Goal: Task Accomplishment & Management: Use online tool/utility

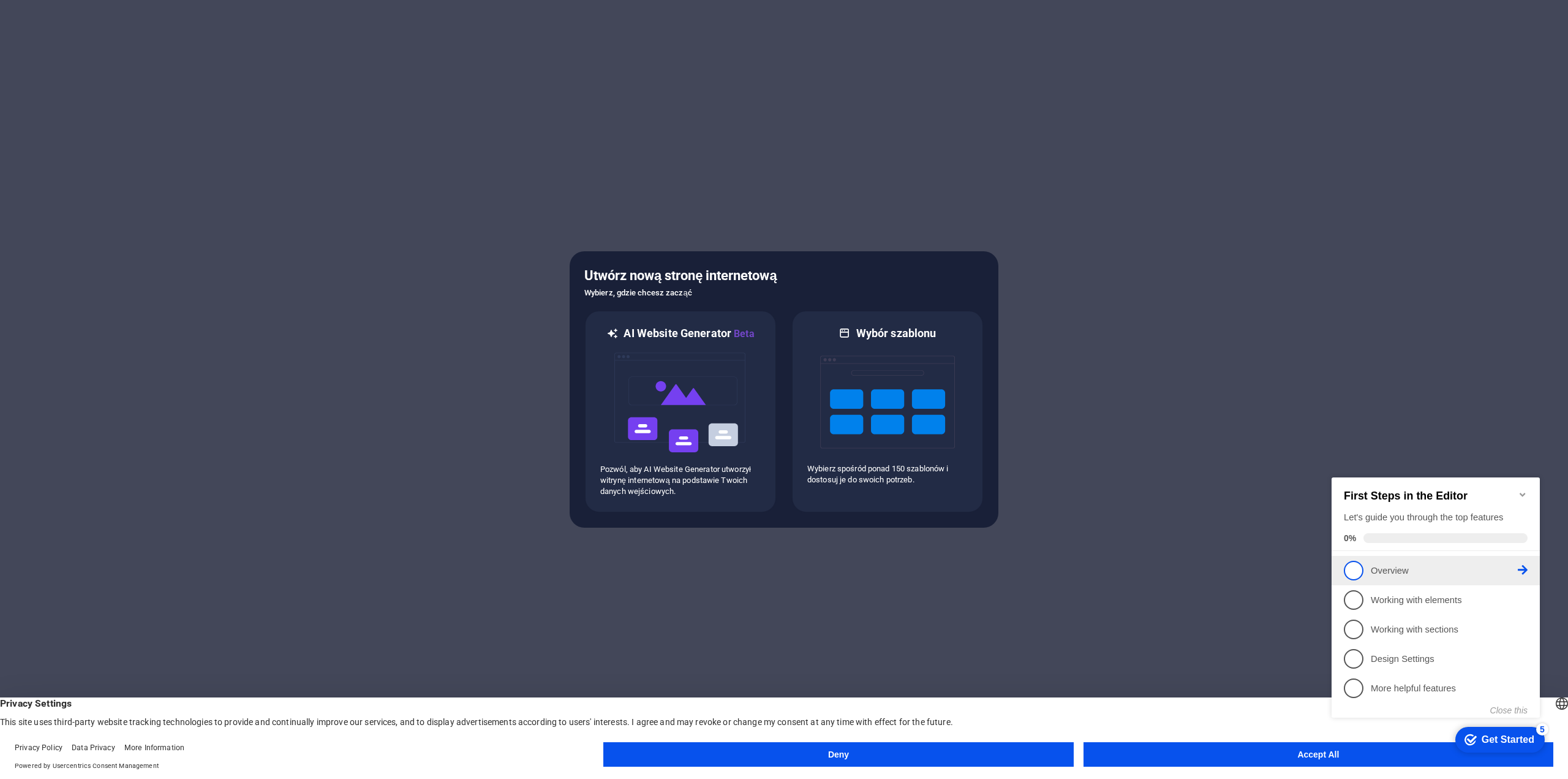
click at [1413, 569] on p "Overview - incomplete" at bounding box center [1444, 570] width 147 height 13
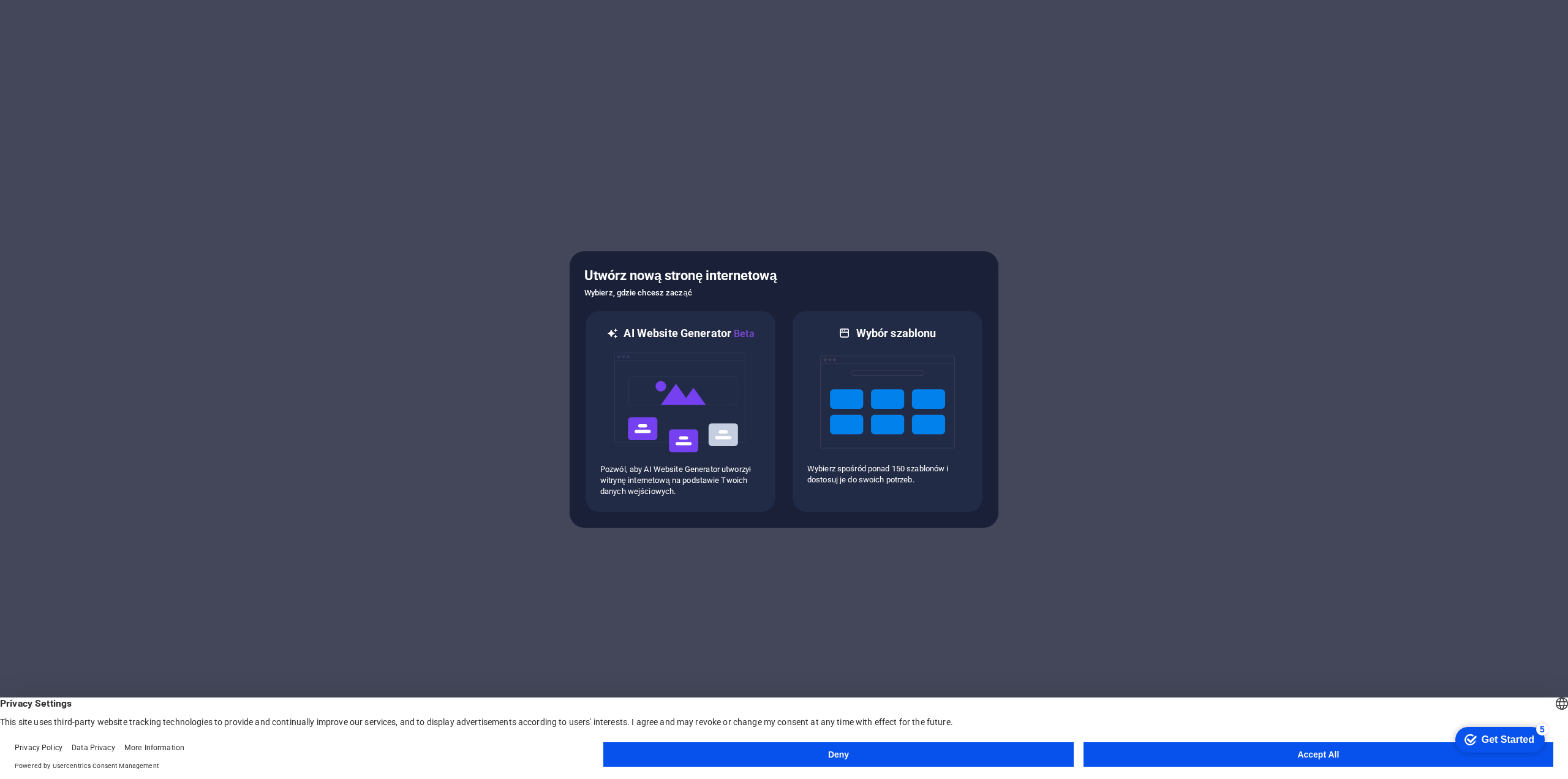
click at [1186, 750] on button "Accept All" at bounding box center [1318, 754] width 469 height 24
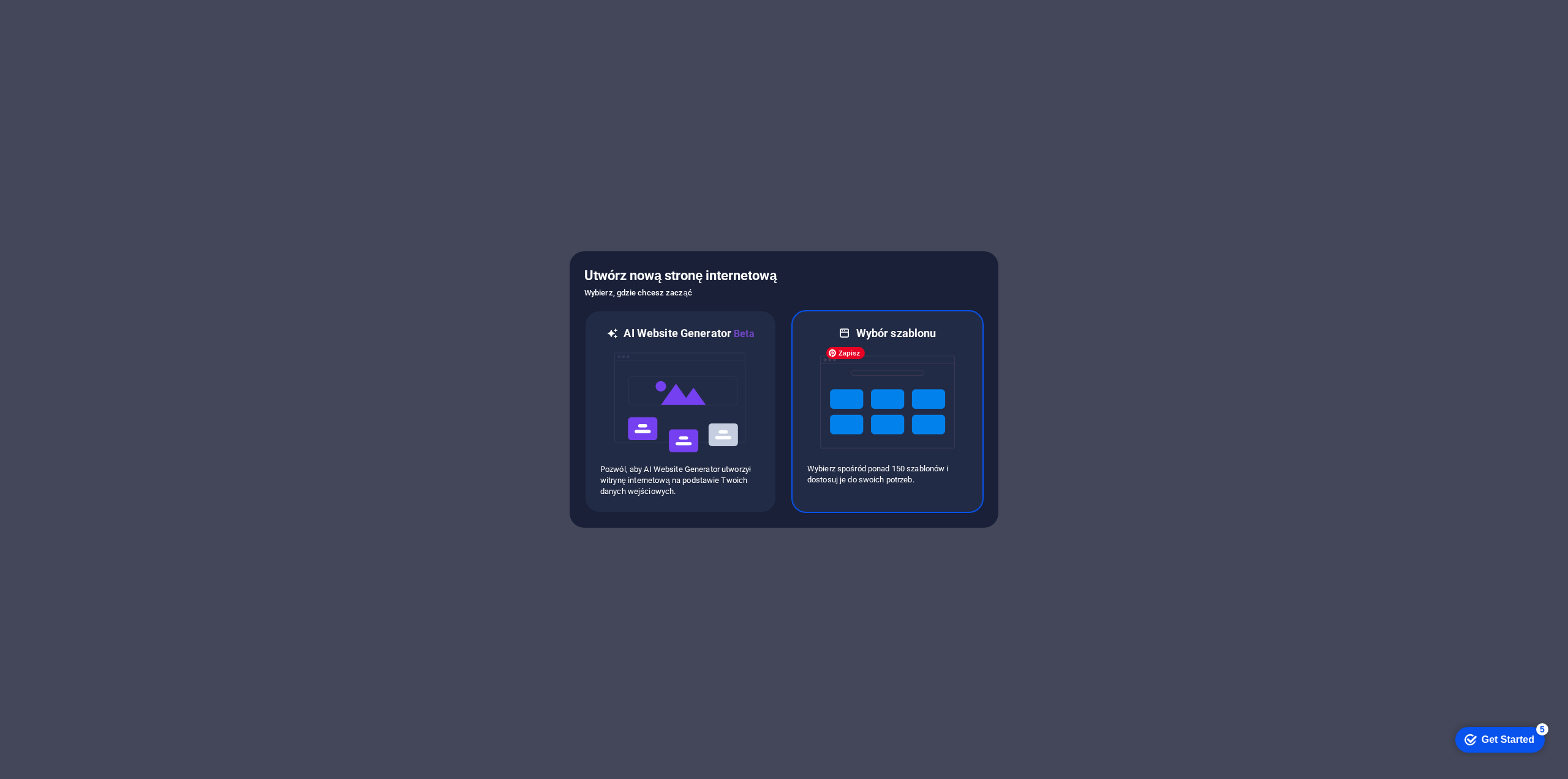
click at [902, 386] on img at bounding box center [888, 402] width 135 height 123
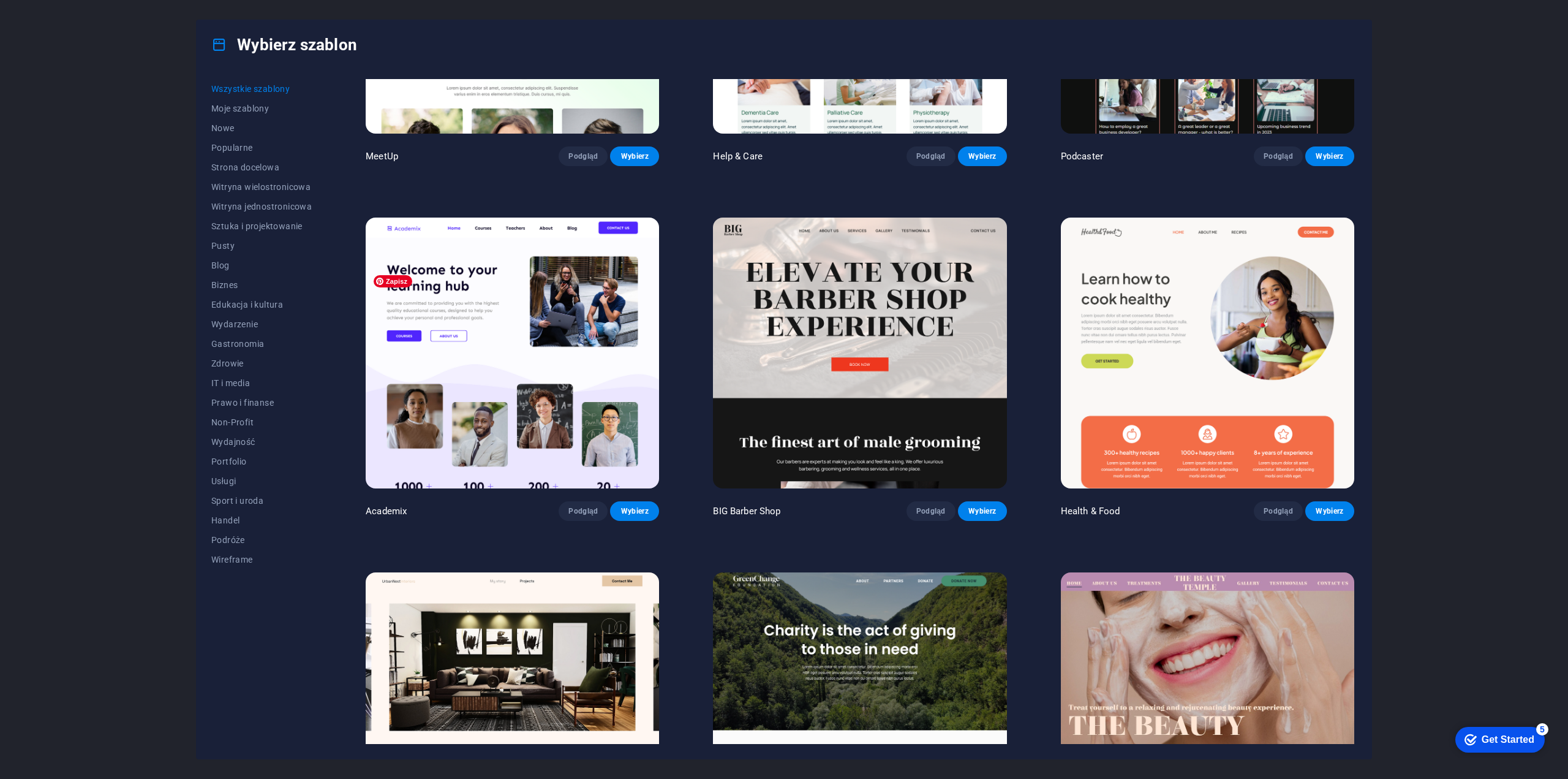
scroll to position [1287, 0]
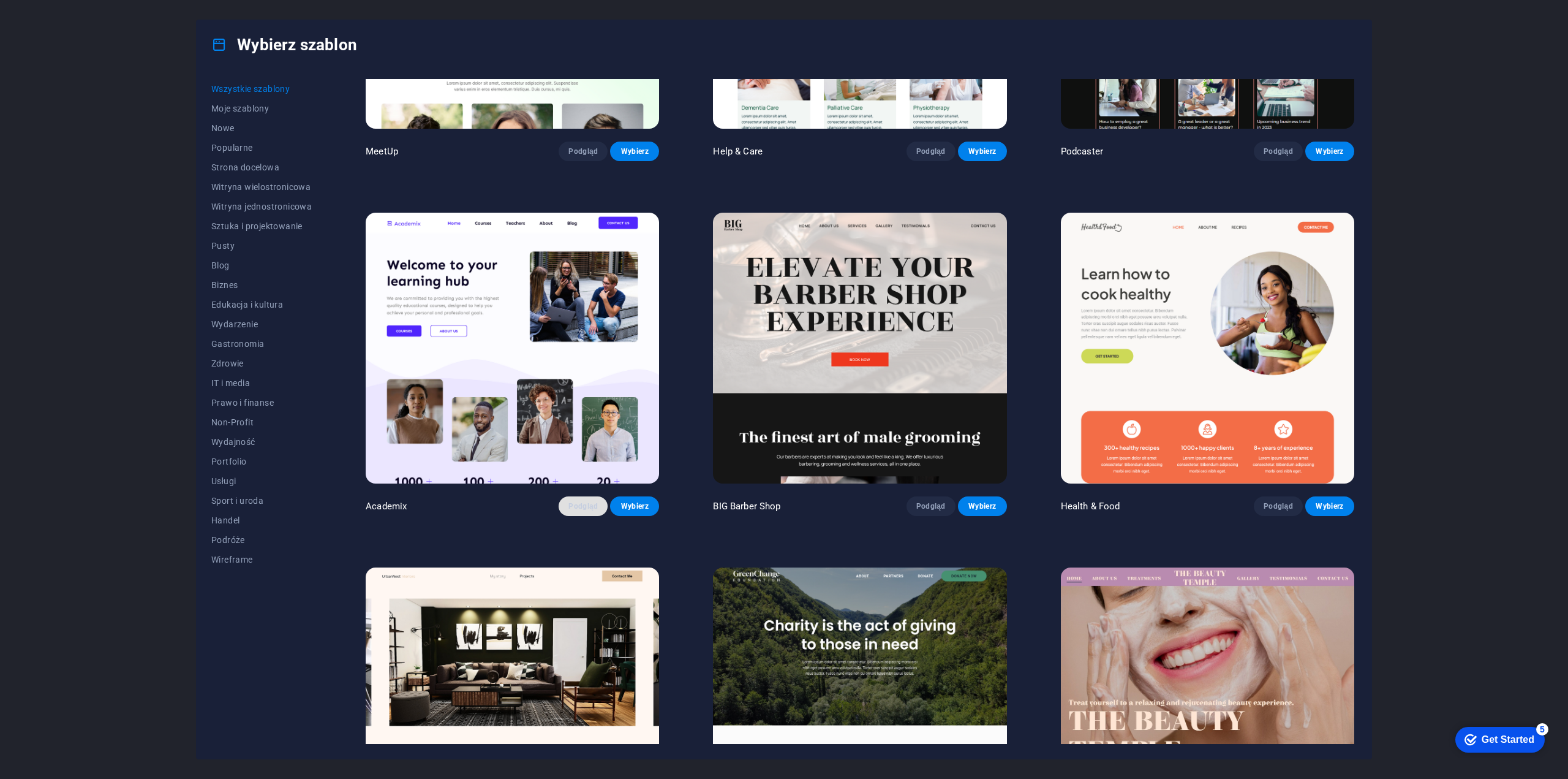
click at [572, 502] on span "Podgląd" at bounding box center [583, 506] width 29 height 10
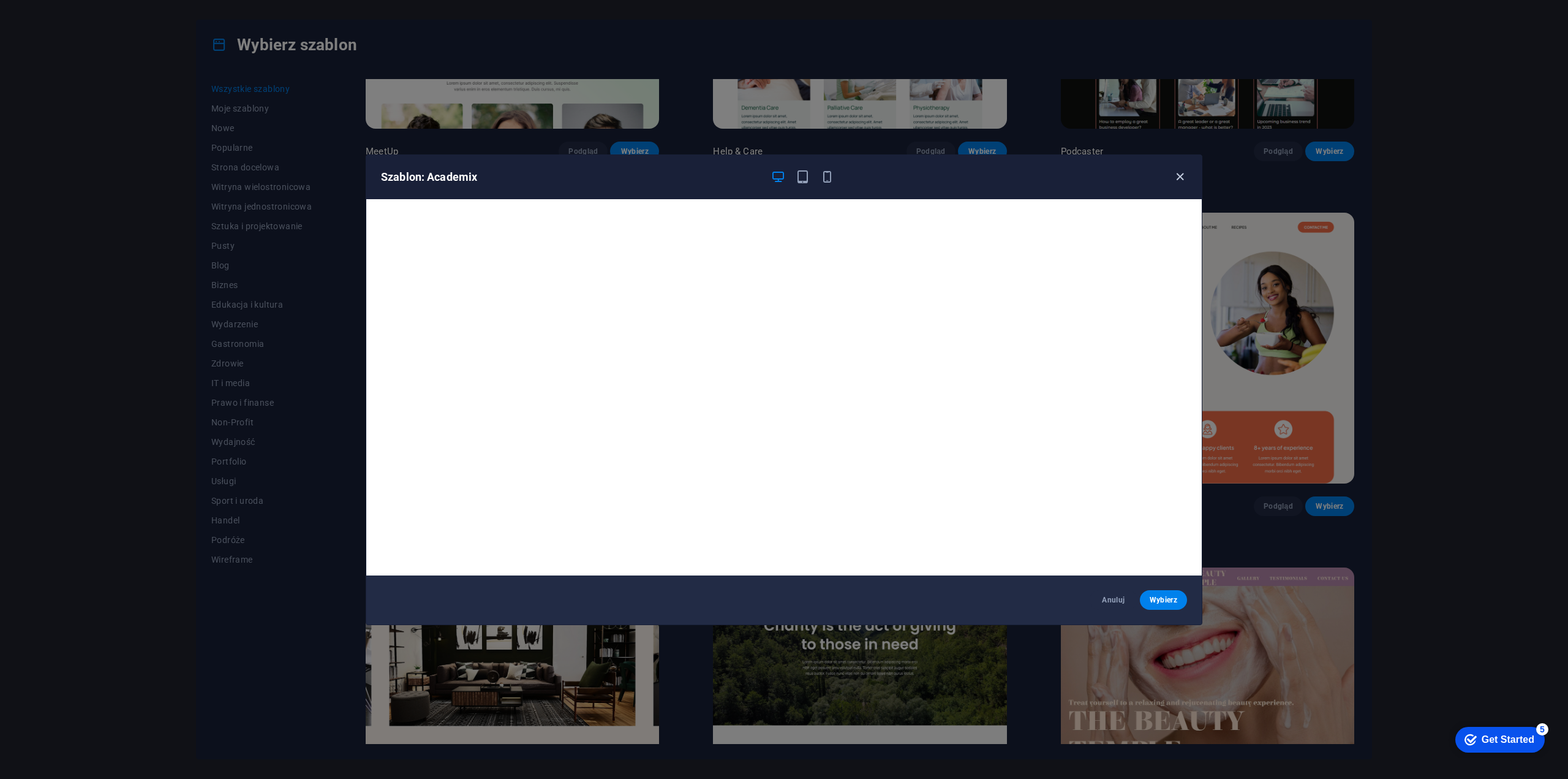
click at [1181, 179] on icon "button" at bounding box center [1180, 176] width 14 height 14
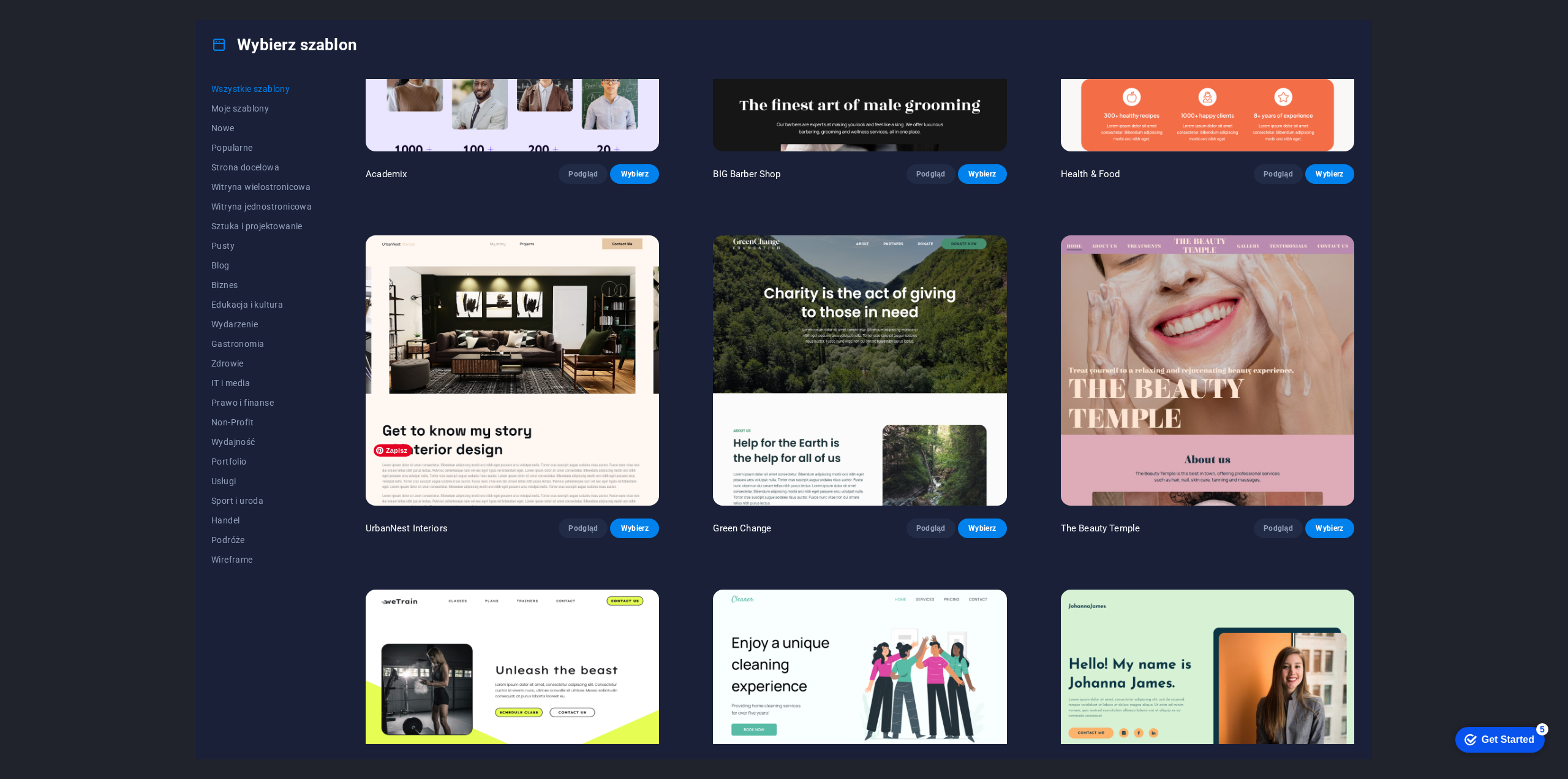
scroll to position [1655, 0]
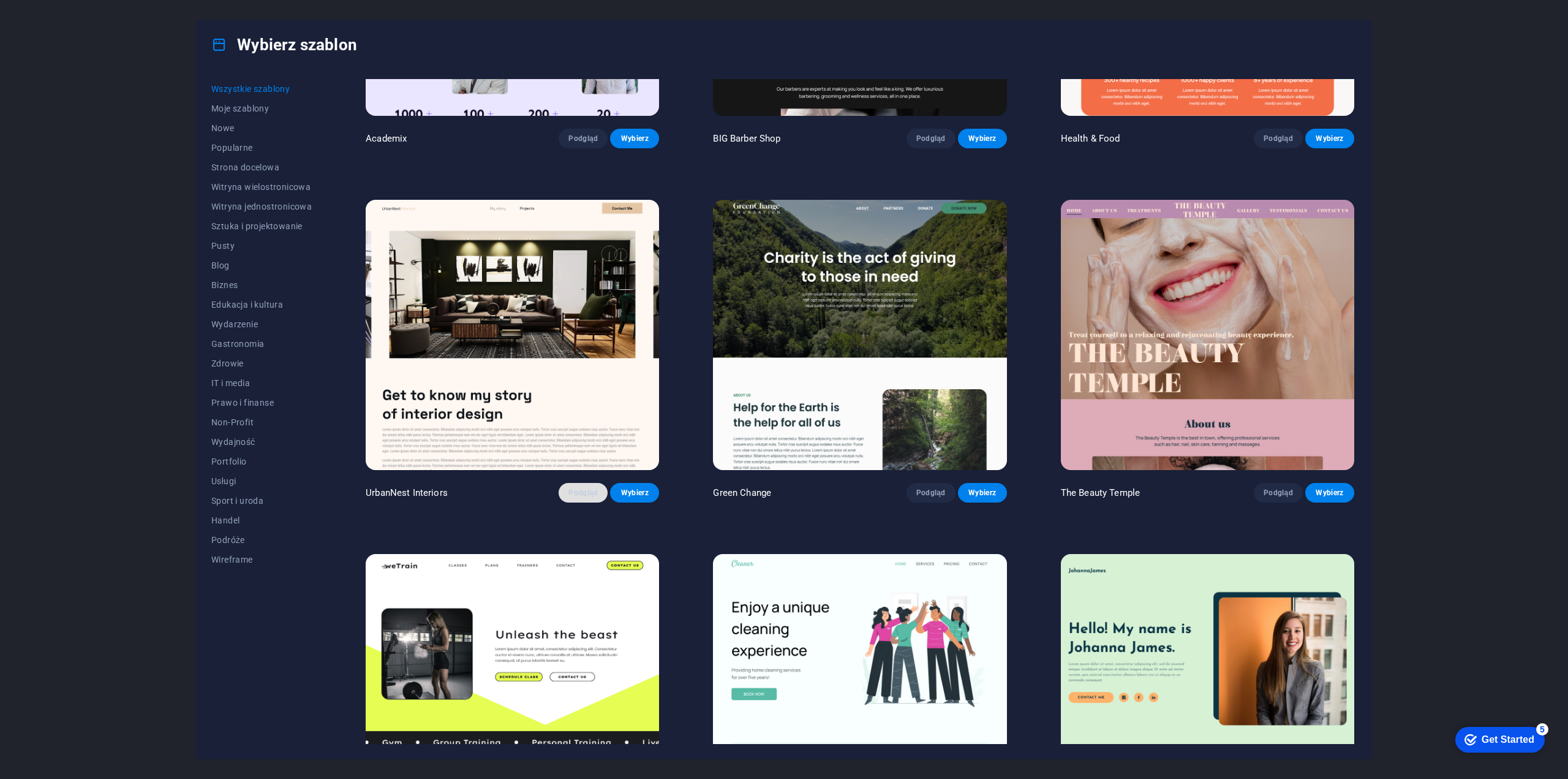
click at [594, 488] on span "Podgląd" at bounding box center [583, 492] width 29 height 10
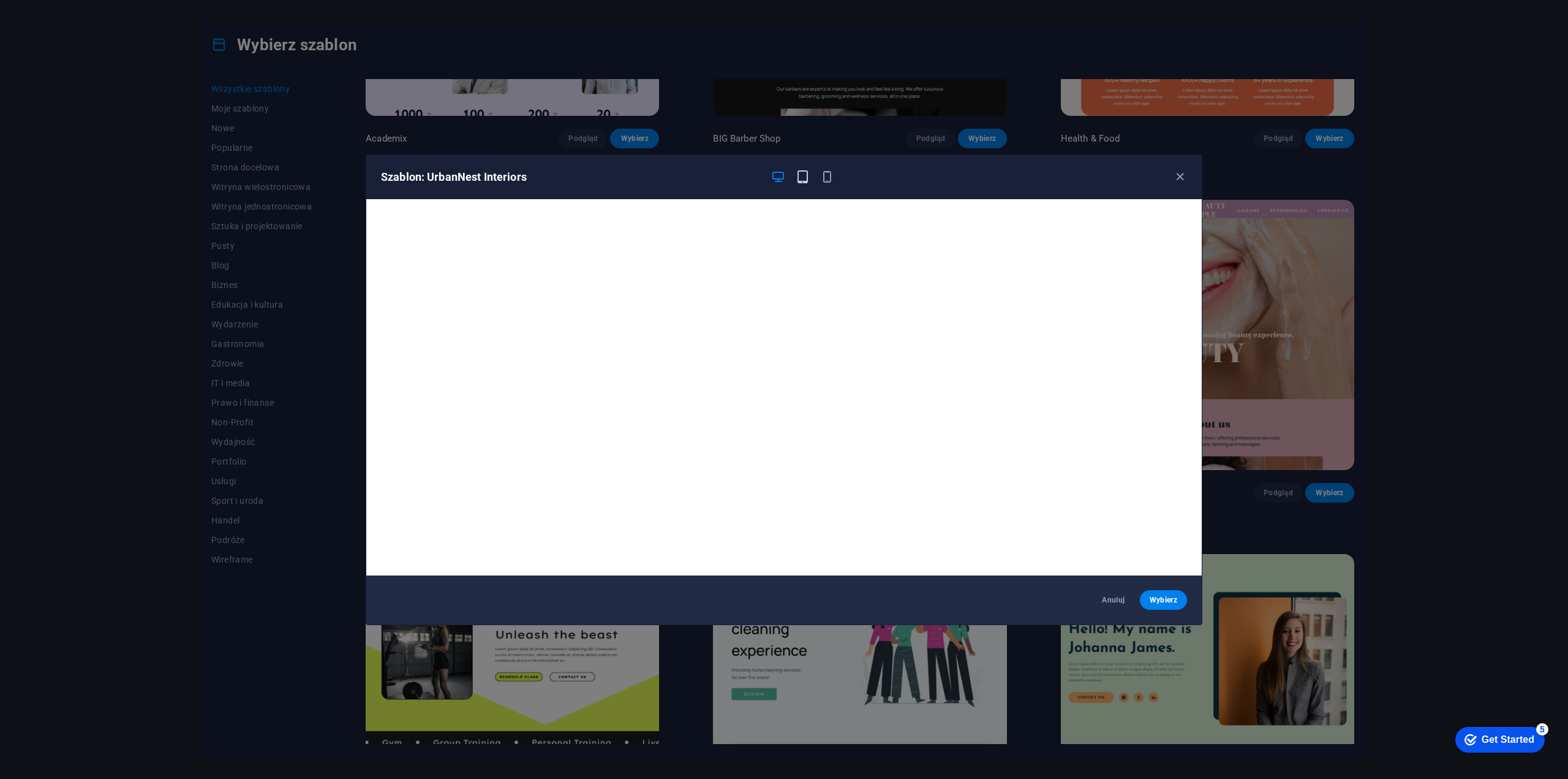
click at [805, 177] on icon "button" at bounding box center [803, 176] width 14 height 14
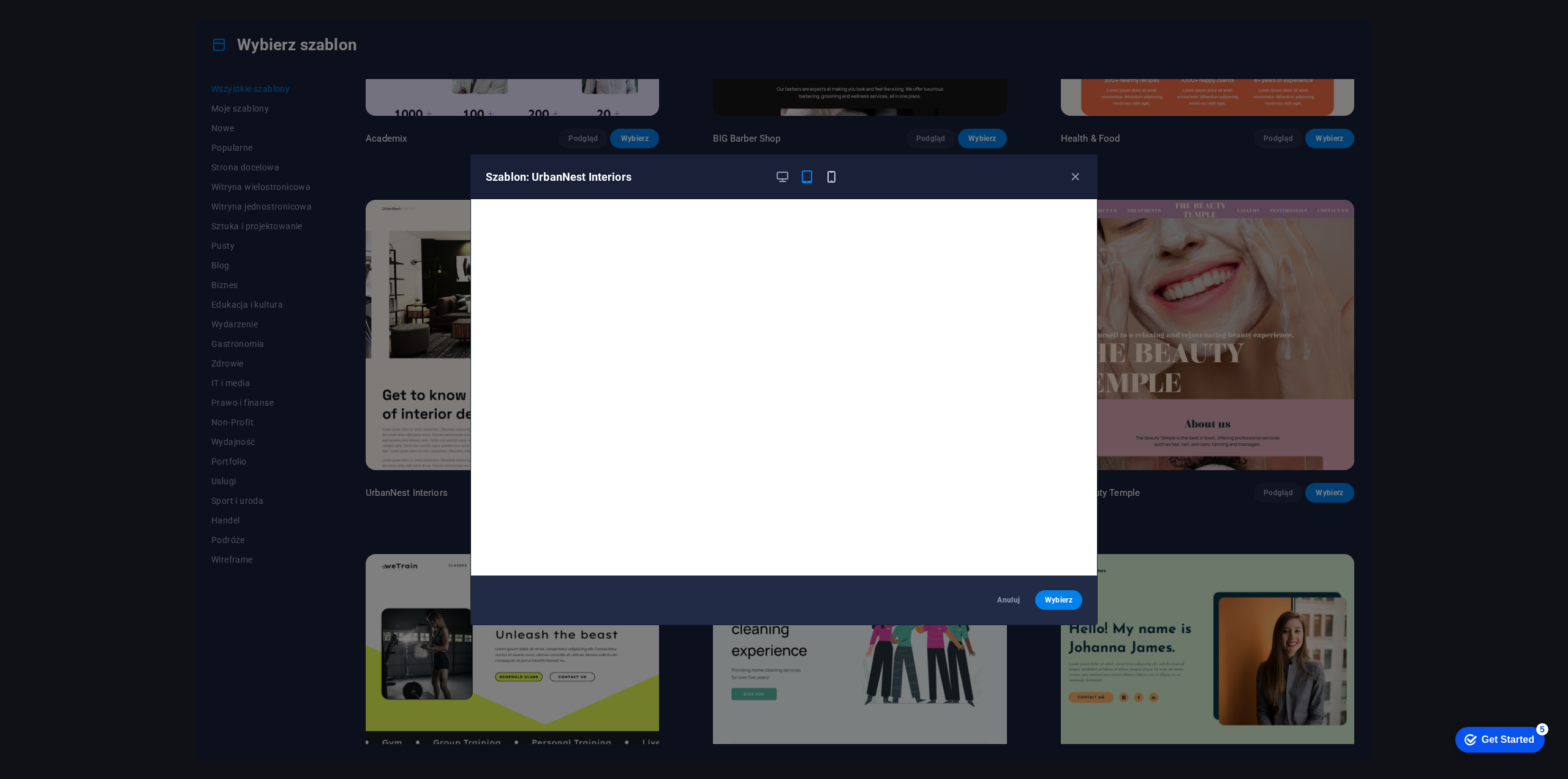
click at [828, 182] on icon "button" at bounding box center [832, 176] width 14 height 14
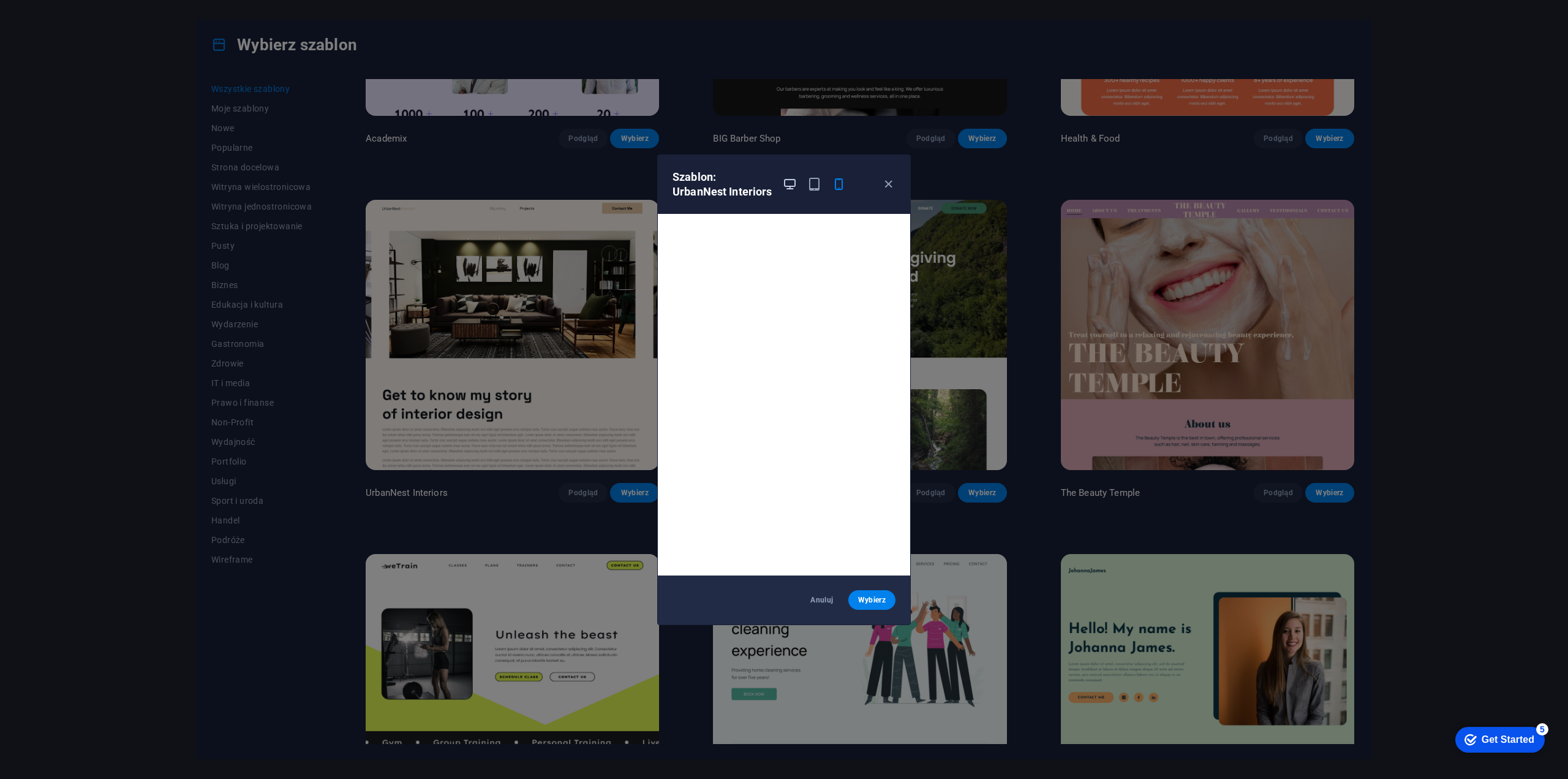
click at [795, 182] on icon "button" at bounding box center [789, 184] width 14 height 14
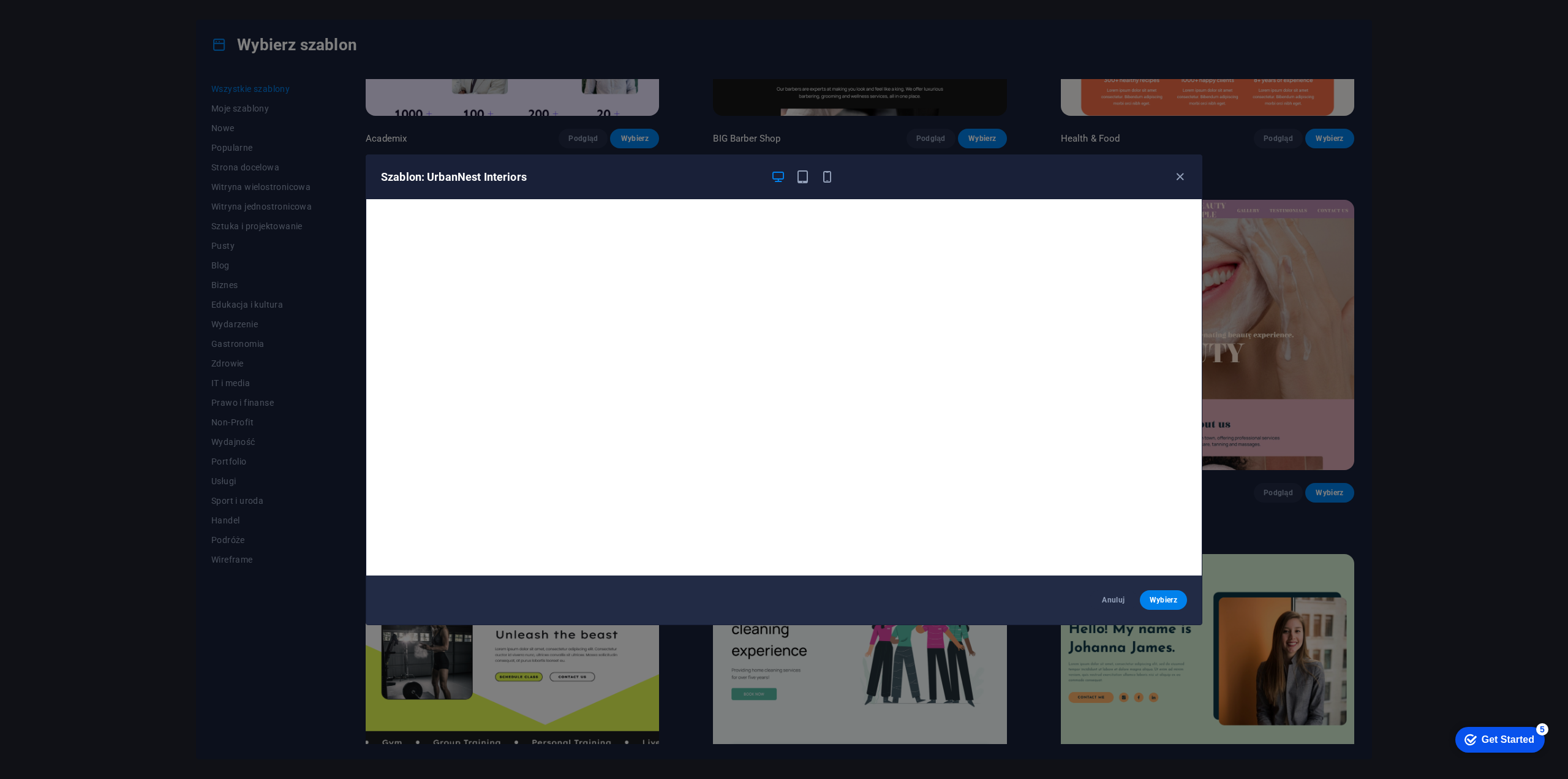
click at [1443, 486] on div "Szablon: UrbanNest Interiors Anuluj Wybierz" at bounding box center [784, 390] width 1568 height 779
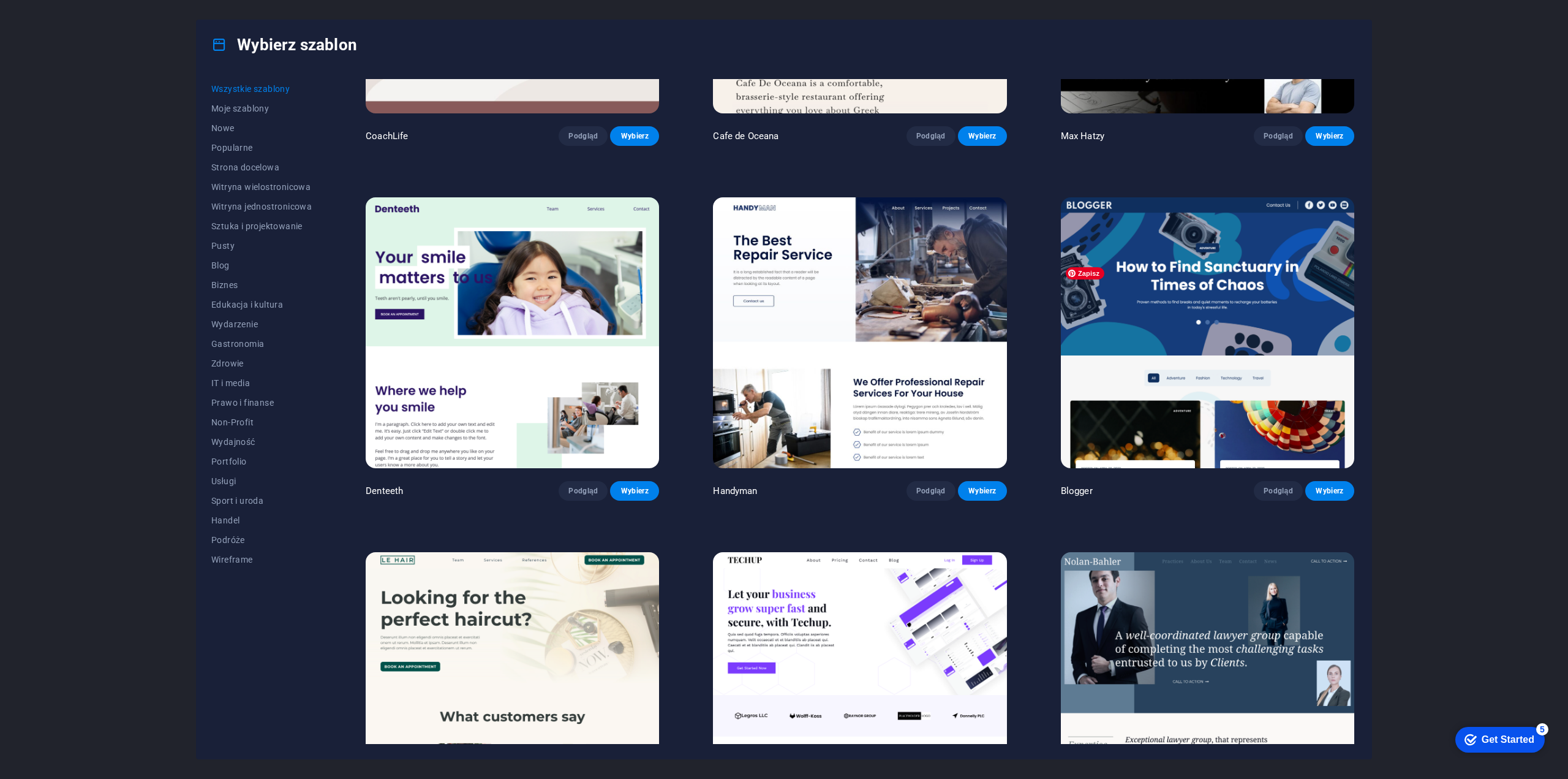
scroll to position [4535, 0]
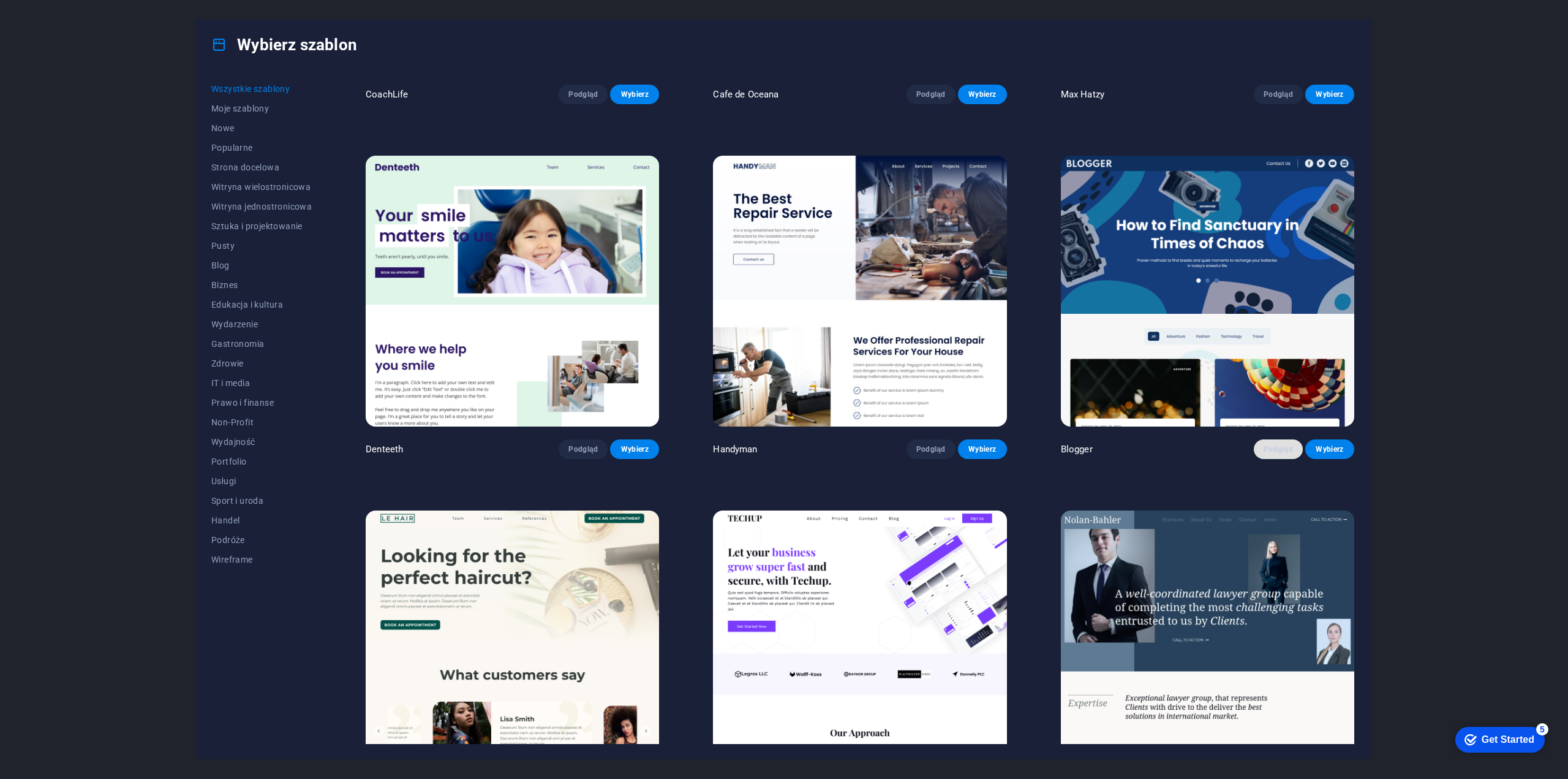
click at [1275, 444] on span "Podgląd" at bounding box center [1278, 448] width 29 height 10
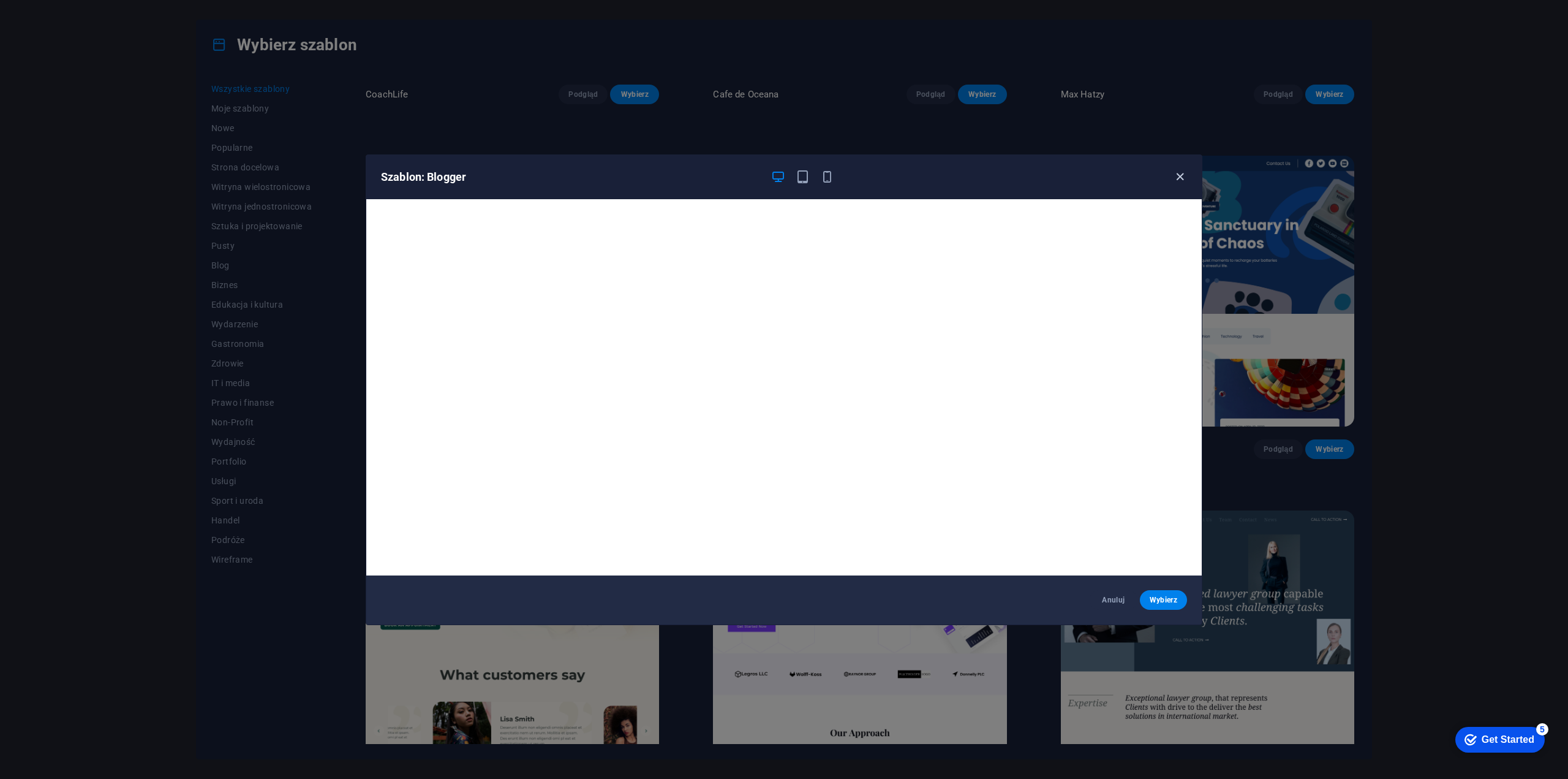
click at [1180, 176] on icon "button" at bounding box center [1180, 176] width 14 height 14
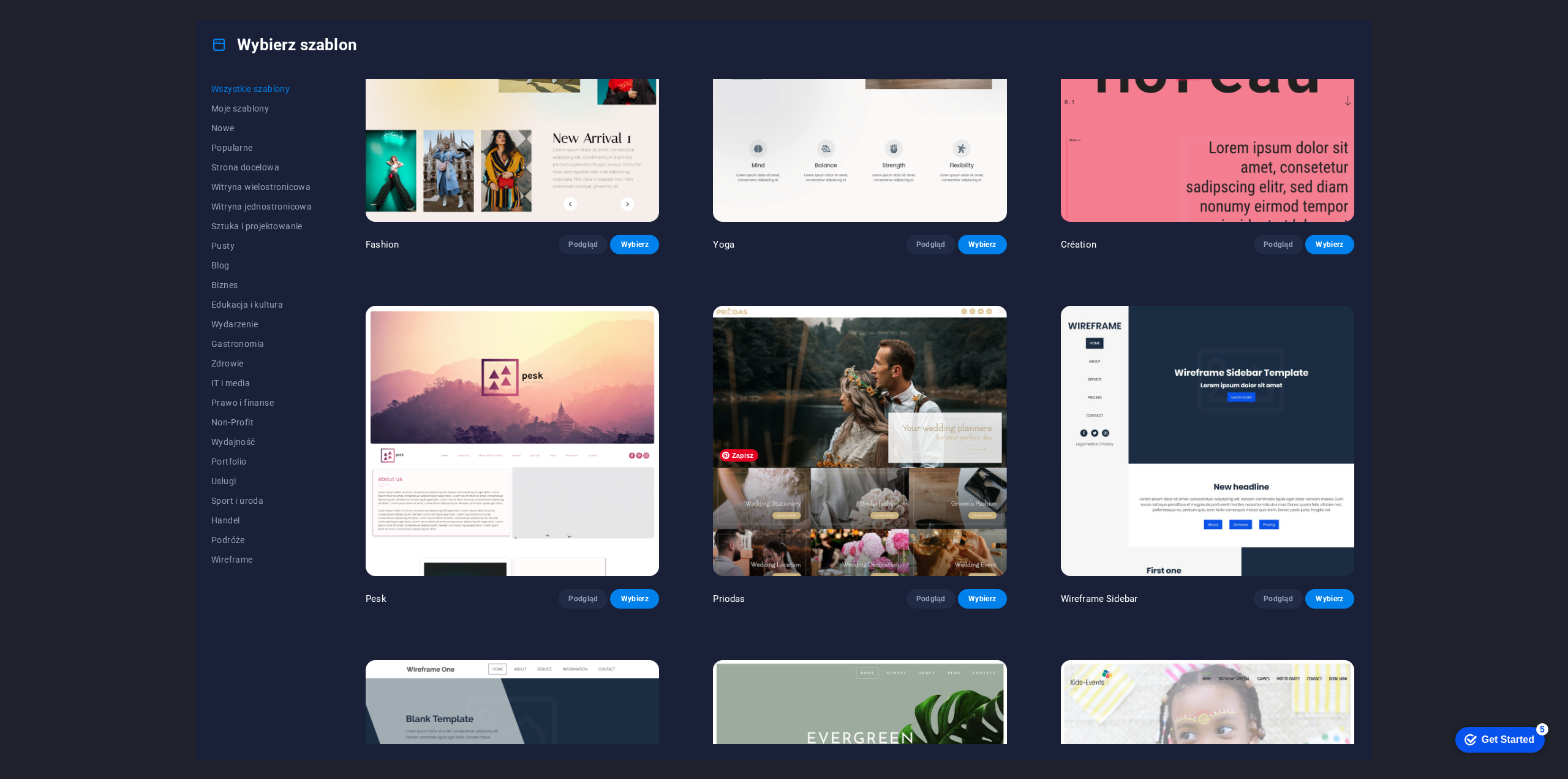
scroll to position [5454, 0]
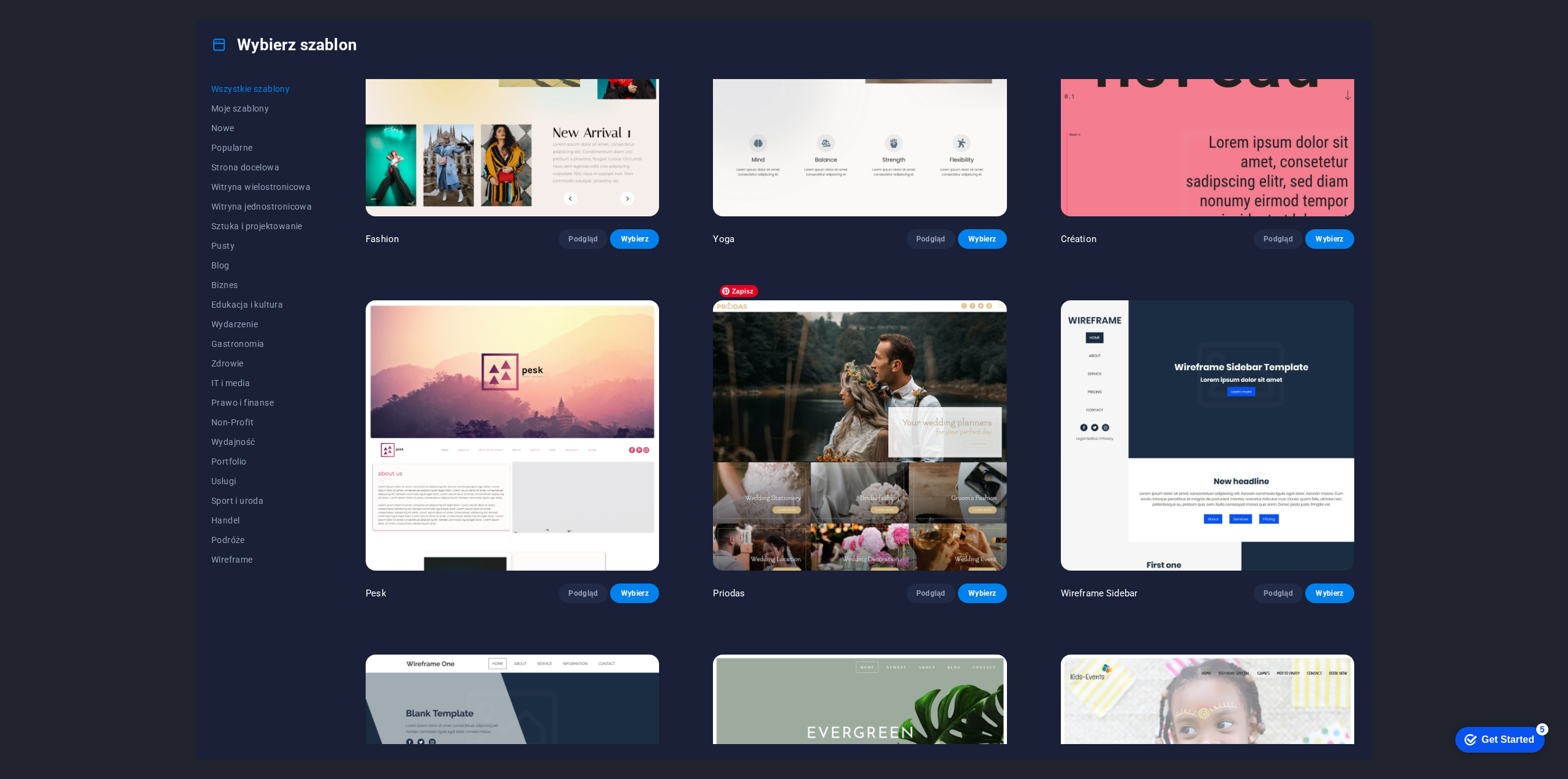
click at [843, 405] on img at bounding box center [860, 436] width 293 height 271
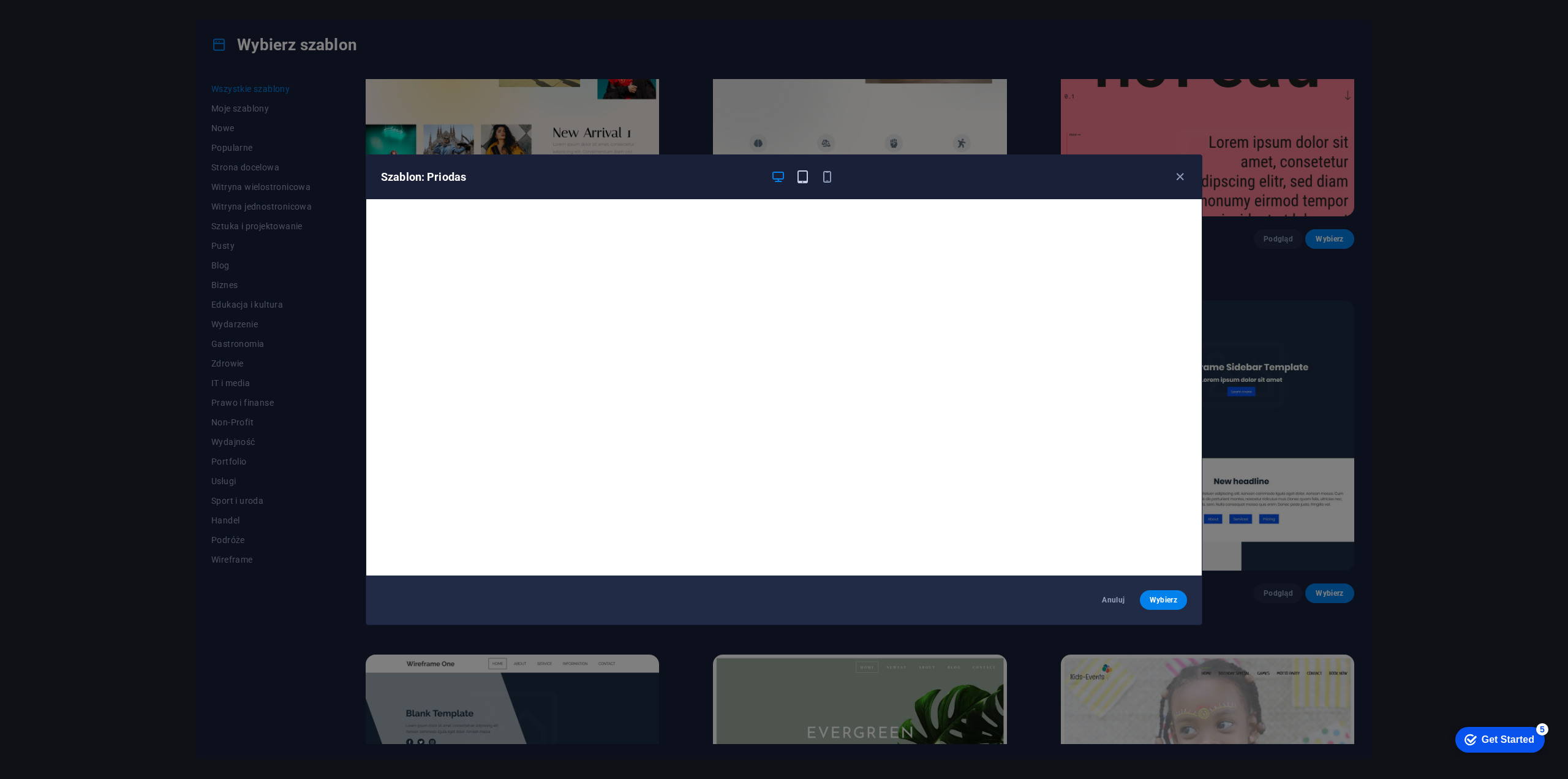
click at [802, 179] on icon "button" at bounding box center [803, 176] width 14 height 14
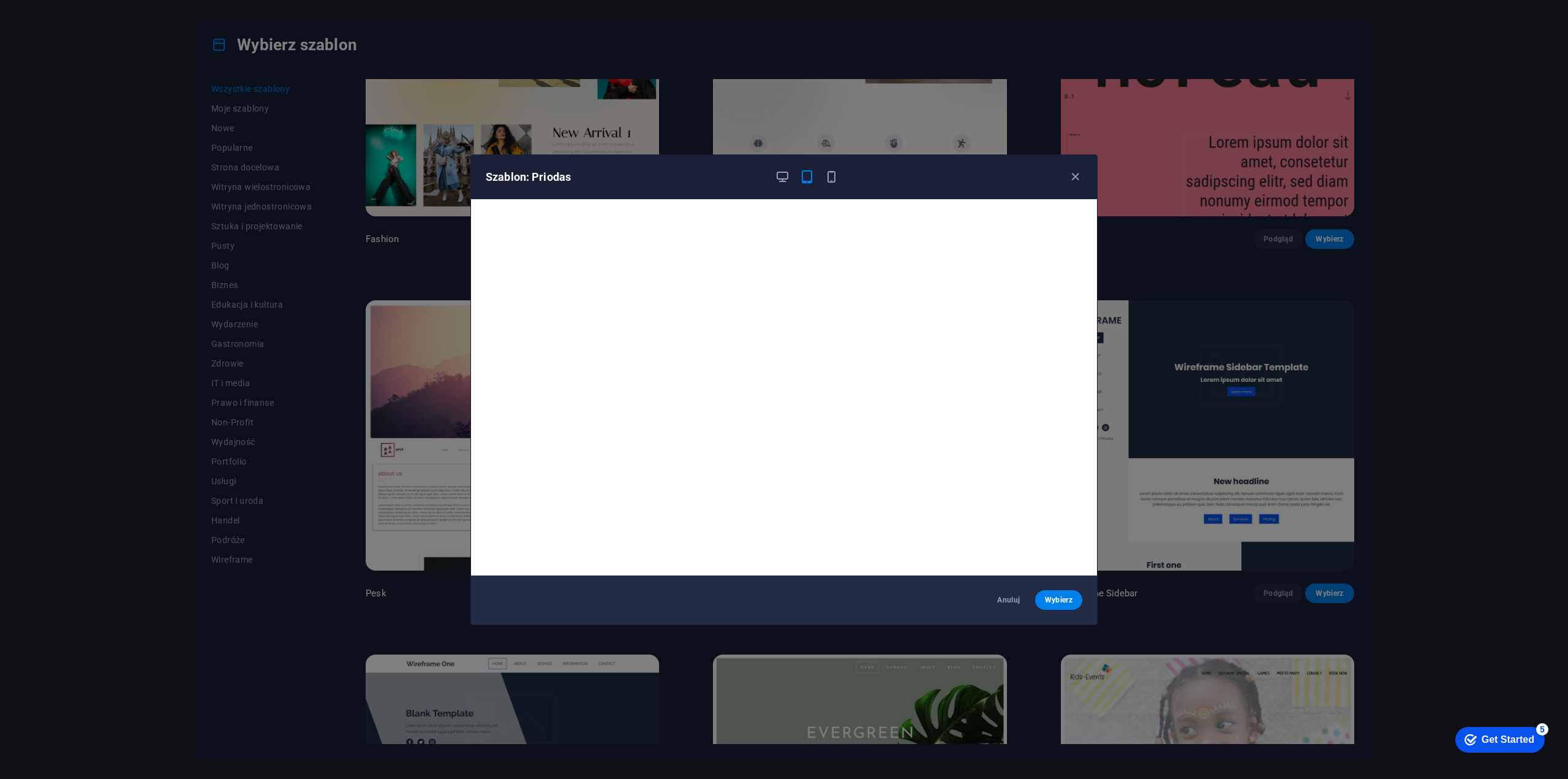
click at [823, 186] on div "Szablon: Priodas" at bounding box center [784, 177] width 626 height 44
click at [823, 178] on div at bounding box center [807, 176] width 64 height 14
click at [829, 182] on icon "button" at bounding box center [832, 176] width 14 height 14
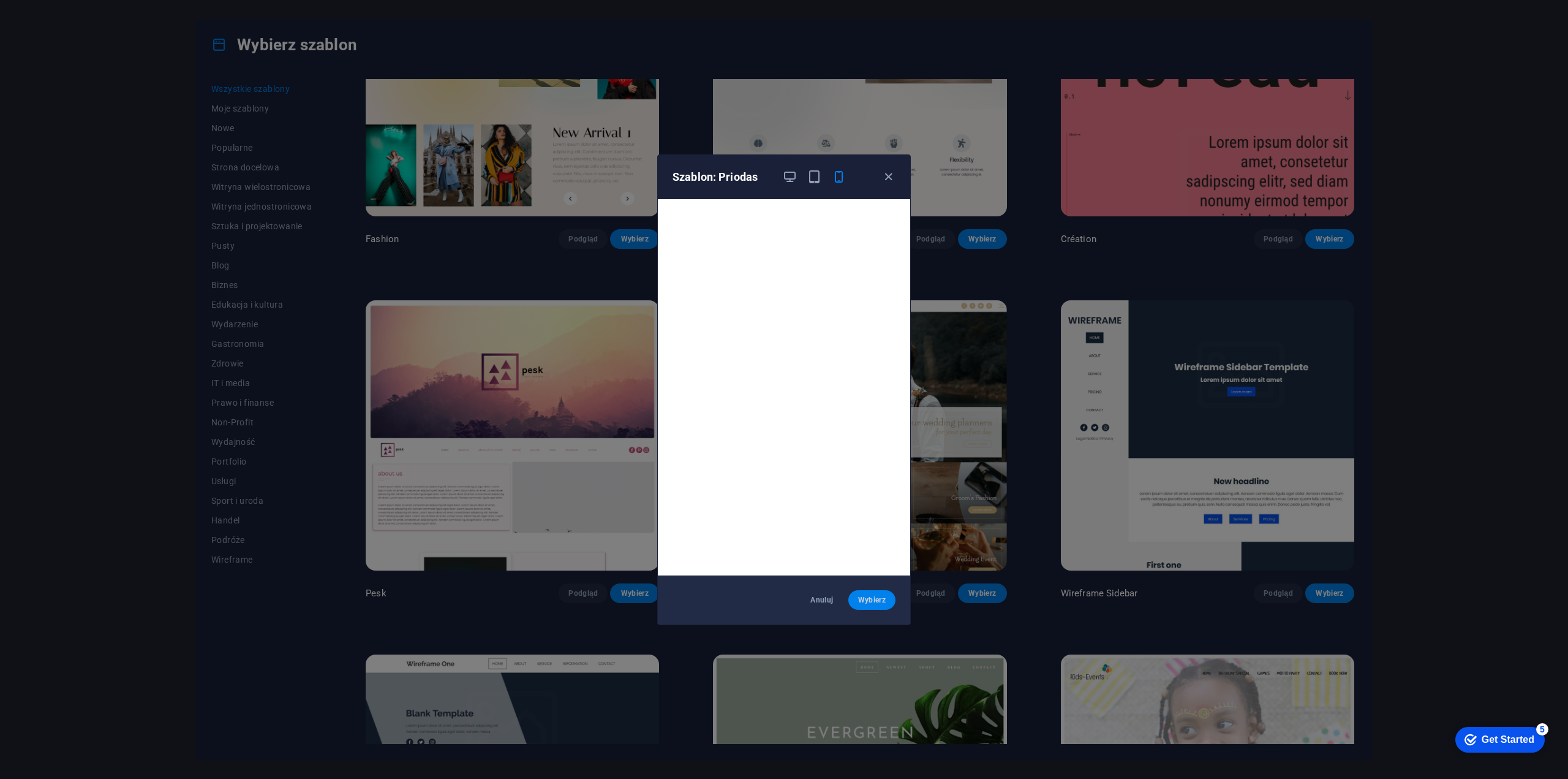
click at [879, 600] on span "Wybierz" at bounding box center [872, 600] width 27 height 10
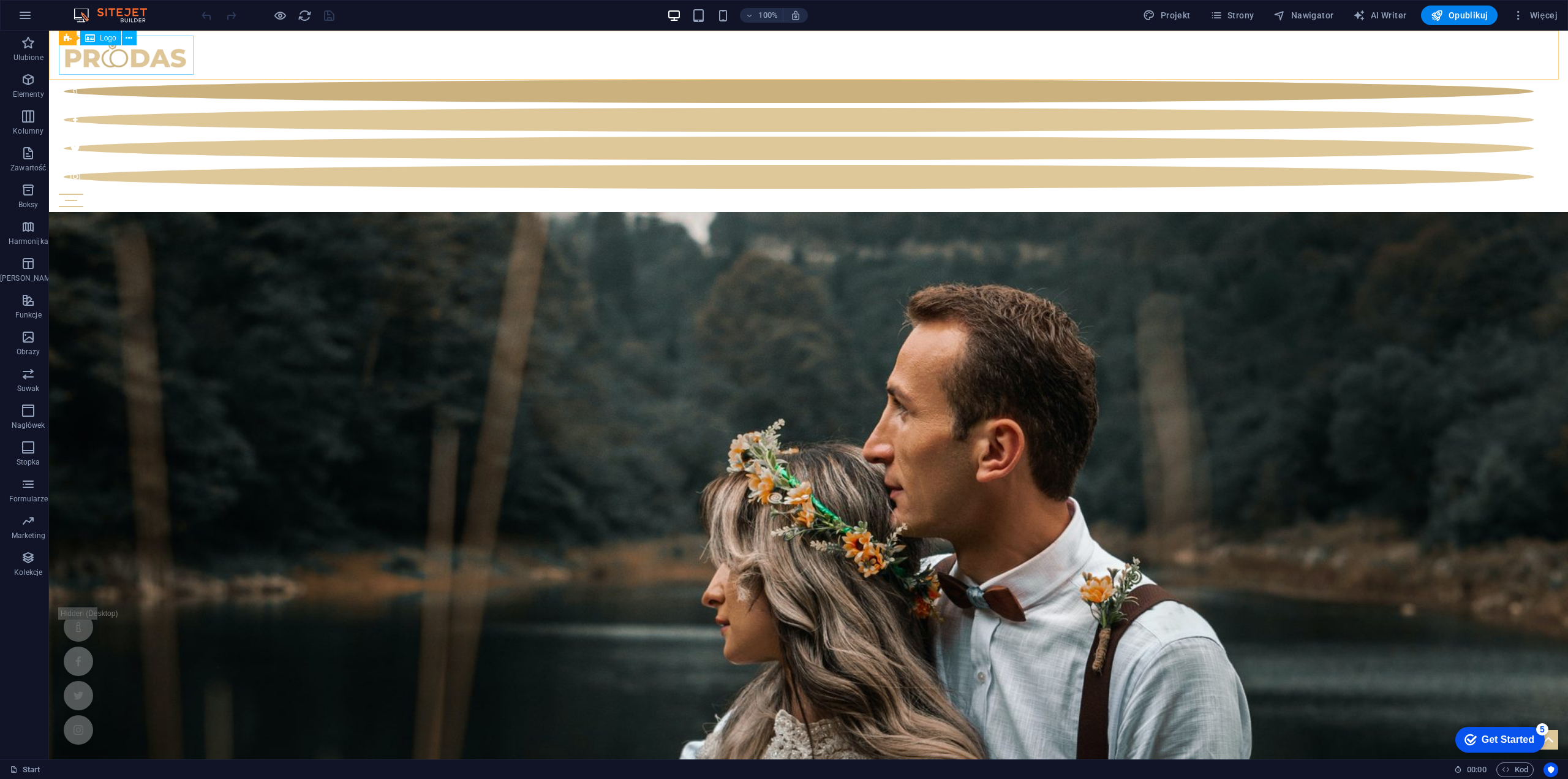
click at [99, 38] on div "Logo" at bounding box center [101, 38] width 41 height 14
click at [1475, 12] on span "Opublikuj" at bounding box center [1459, 15] width 57 height 12
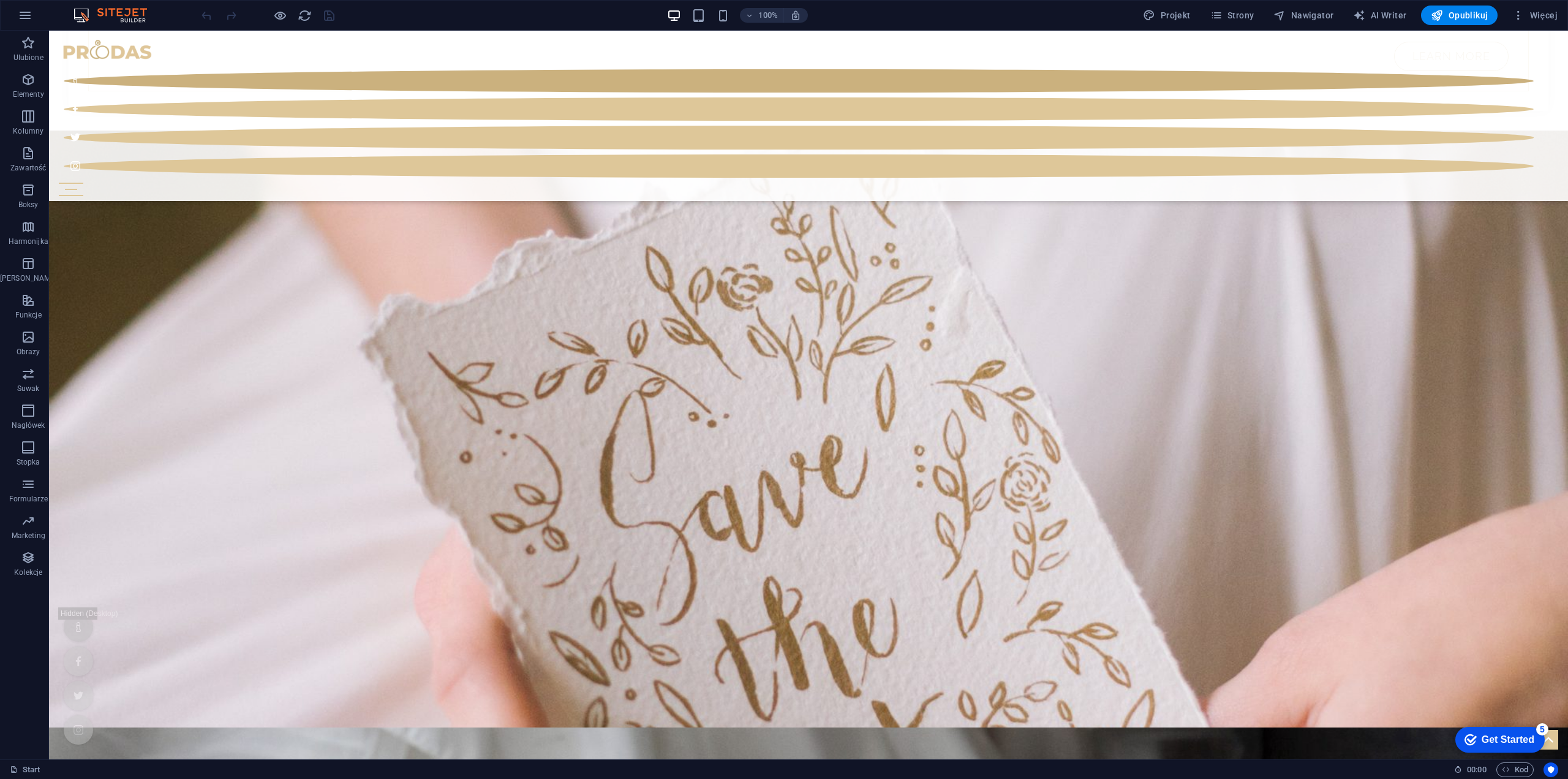
scroll to position [873, 0]
